Goal: Task Accomplishment & Management: Use online tool/utility

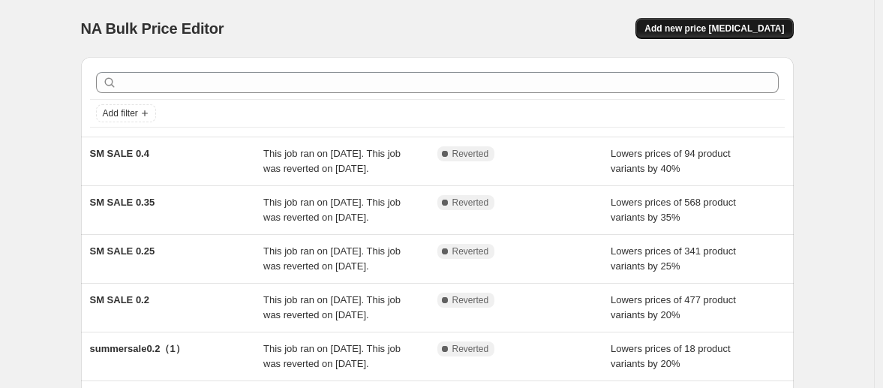
click at [715, 22] on button "Add new price [MEDICAL_DATA]" at bounding box center [713, 28] width 157 height 21
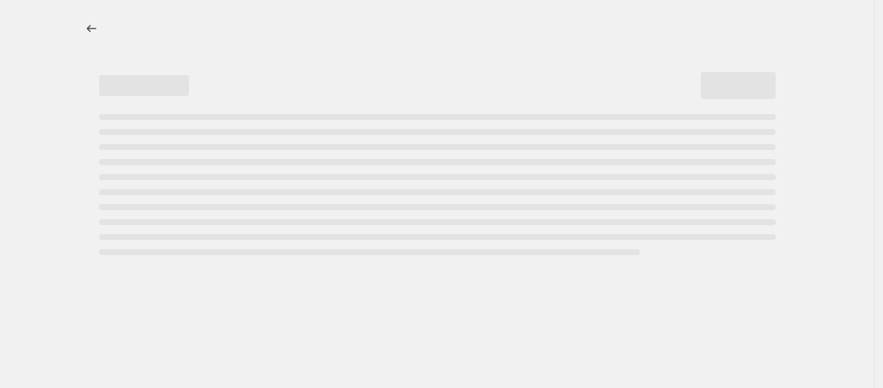
select select "percentage"
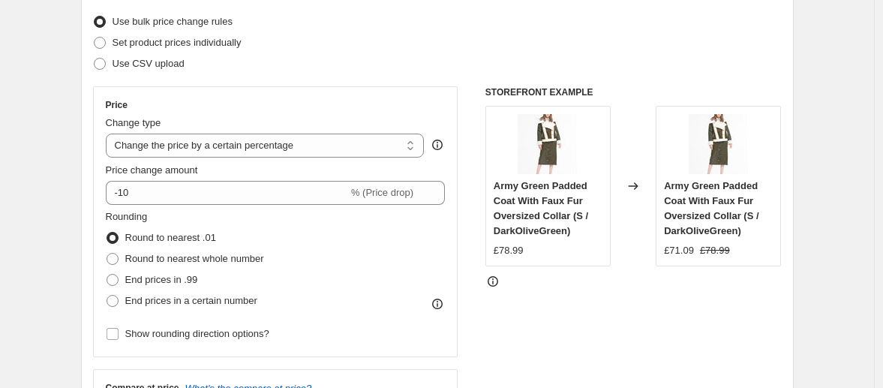
scroll to position [264, 0]
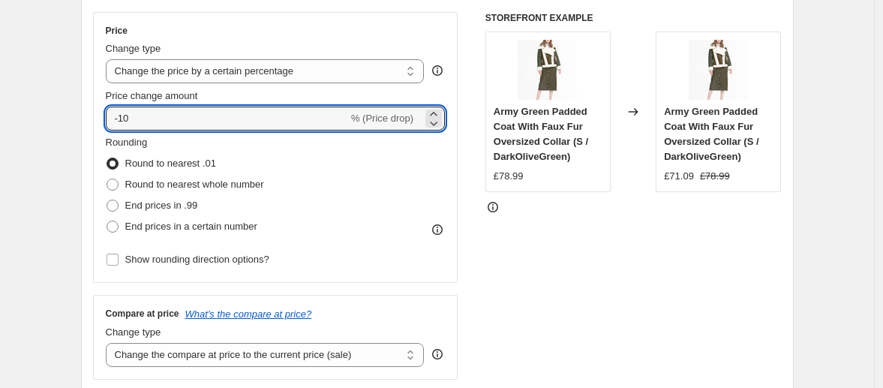
drag, startPoint x: 121, startPoint y: 115, endPoint x: 103, endPoint y: 121, distance: 19.0
click at [103, 121] on div "Price Change type Change the price to a certain amount Change the price by a ce…" at bounding box center [275, 147] width 365 height 271
click at [175, 207] on span "End prices in .99" at bounding box center [161, 204] width 73 height 11
click at [107, 200] on input "End prices in .99" at bounding box center [106, 199] width 1 height 1
radio input "true"
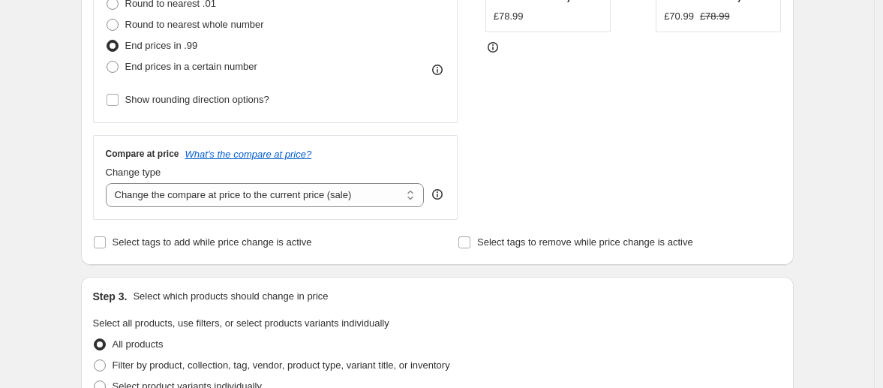
scroll to position [424, 0]
click at [310, 193] on select "Change the compare at price to the current price (sale) Change the compare at p…" at bounding box center [265, 194] width 319 height 24
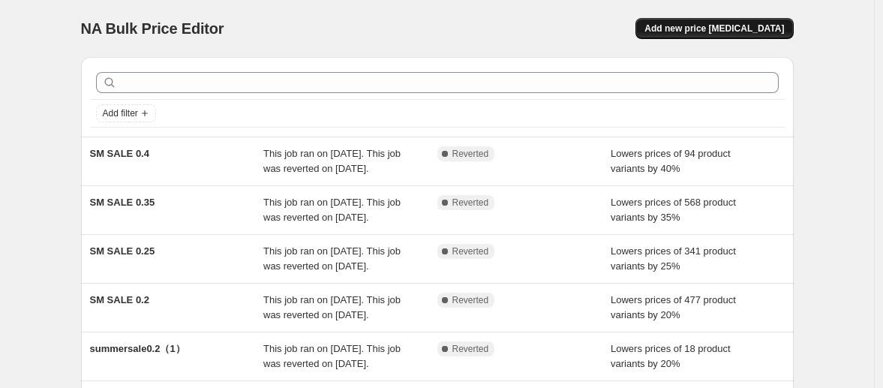
click at [691, 27] on span "Add new price [MEDICAL_DATA]" at bounding box center [713, 28] width 139 height 12
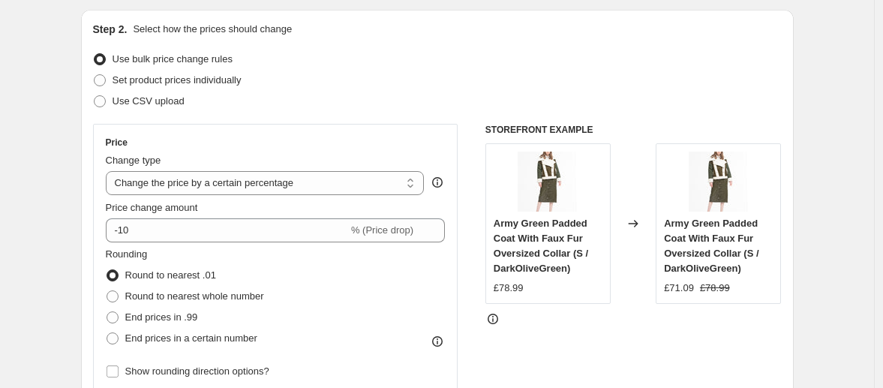
scroll to position [188, 0]
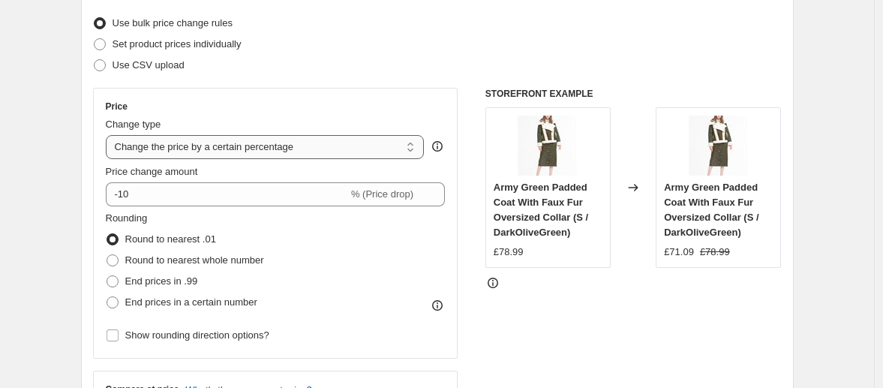
click at [326, 149] on select "Change the price to a certain amount Change the price by a certain amount Chang…" at bounding box center [265, 147] width 319 height 24
select select "ecap"
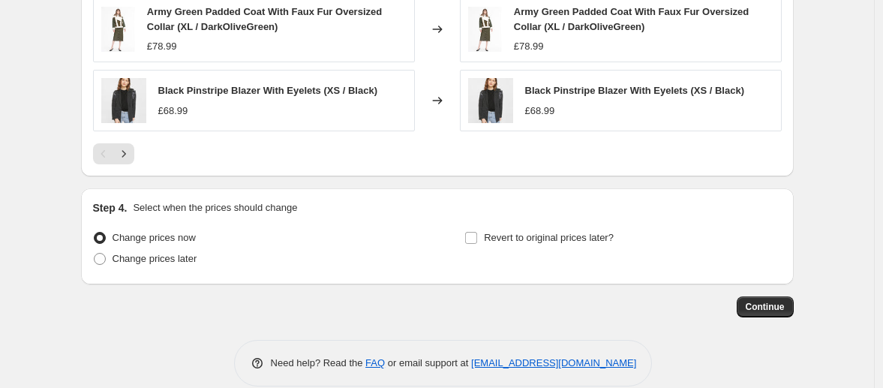
scroll to position [966, 0]
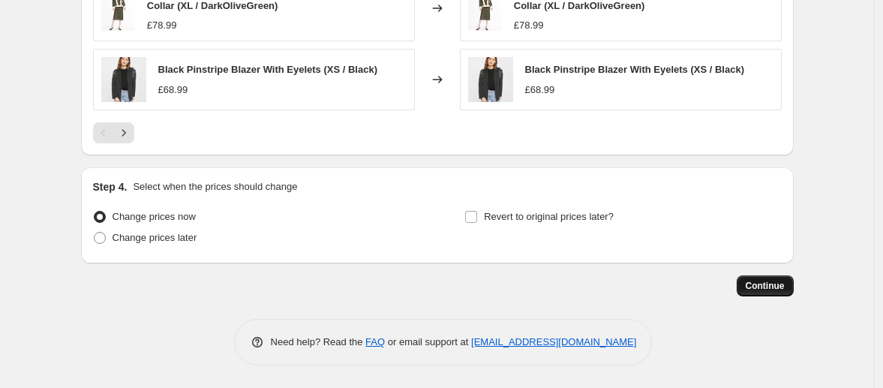
click at [776, 287] on span "Continue" at bounding box center [764, 286] width 39 height 12
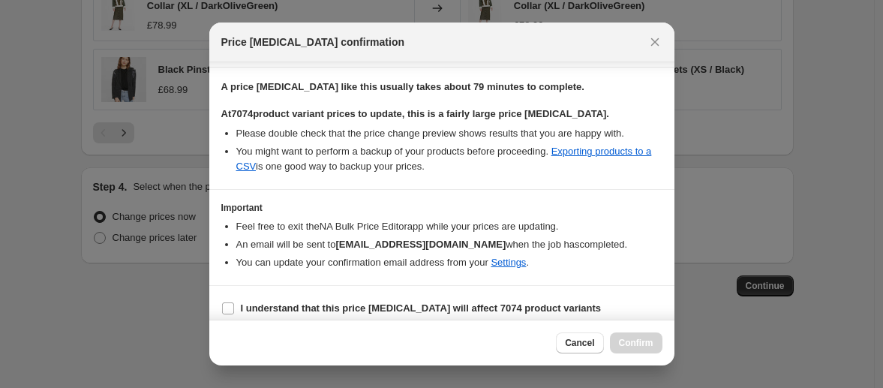
scroll to position [234, 0]
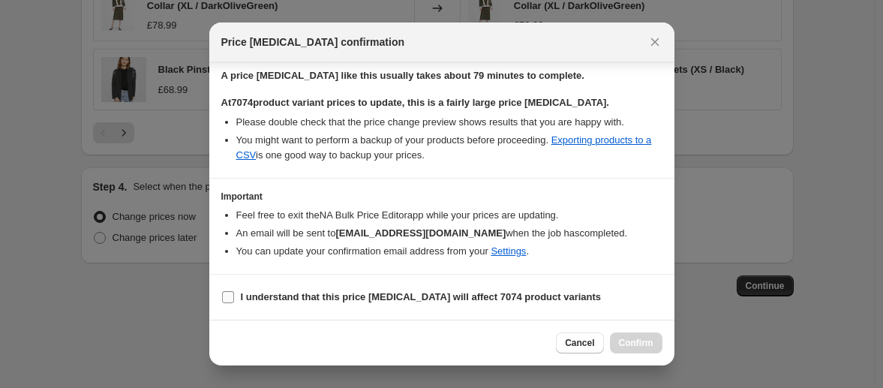
click at [228, 295] on input "I understand that this price [MEDICAL_DATA] will affect 7074 product variants" at bounding box center [228, 297] width 12 height 12
checkbox input "true"
click at [637, 346] on span "Confirm" at bounding box center [636, 343] width 34 height 12
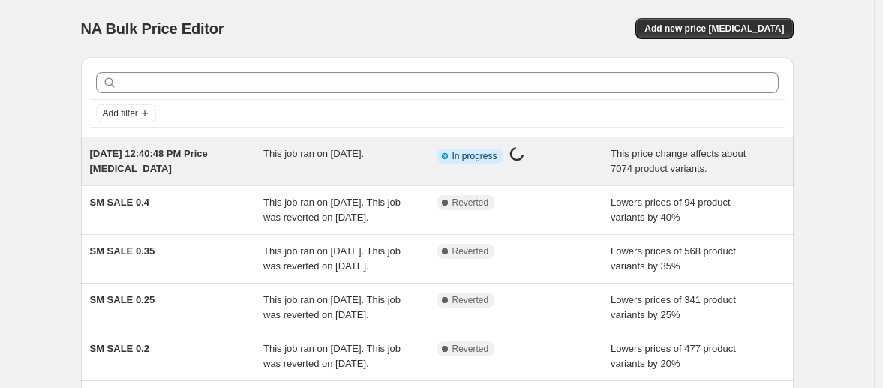
click at [235, 148] on div "[DATE] 12:40:48 PM Price [MEDICAL_DATA]" at bounding box center [177, 161] width 174 height 30
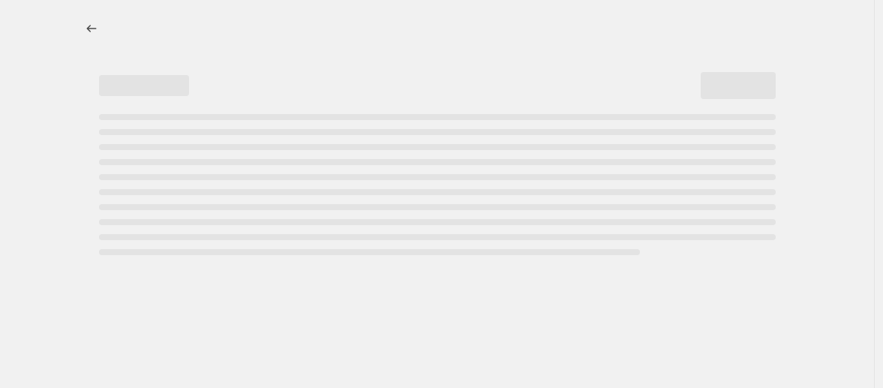
select select "ecap"
